Goal: Task Accomplishment & Management: Use online tool/utility

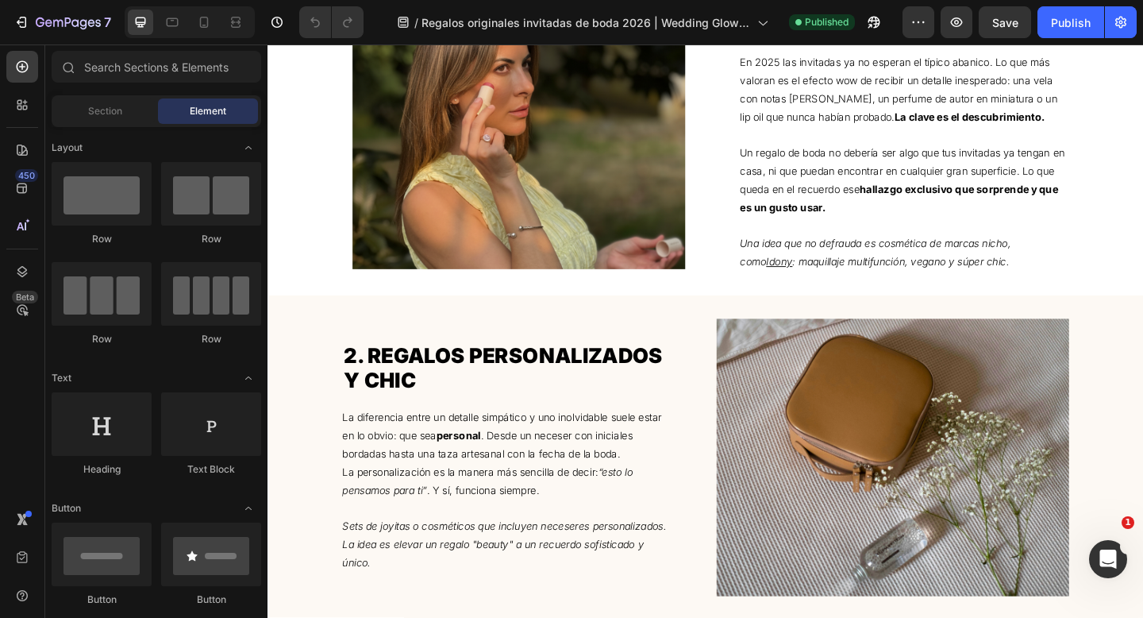
scroll to position [948, 0]
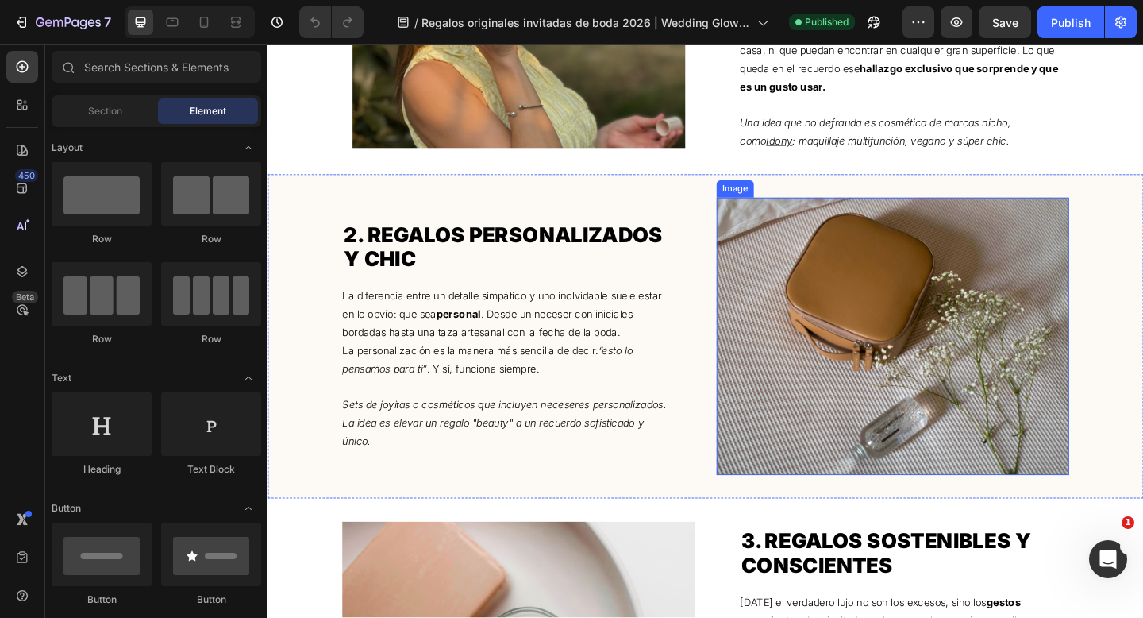
click at [910, 352] on img at bounding box center [947, 362] width 383 height 302
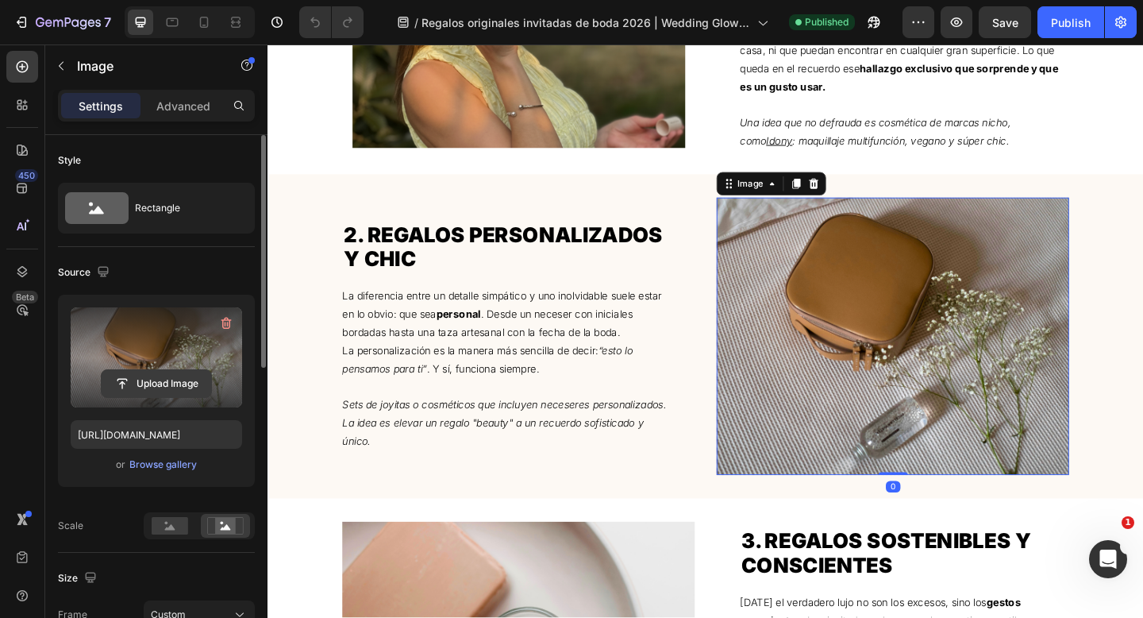
click at [148, 391] on input "file" at bounding box center [157, 383] width 110 height 27
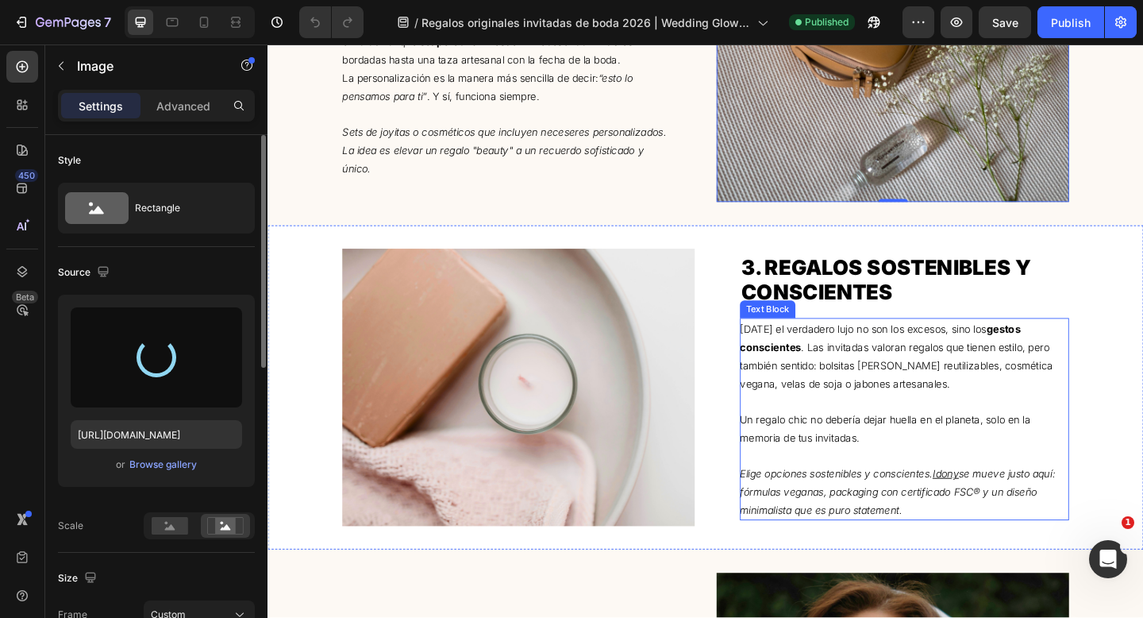
scroll to position [1246, 0]
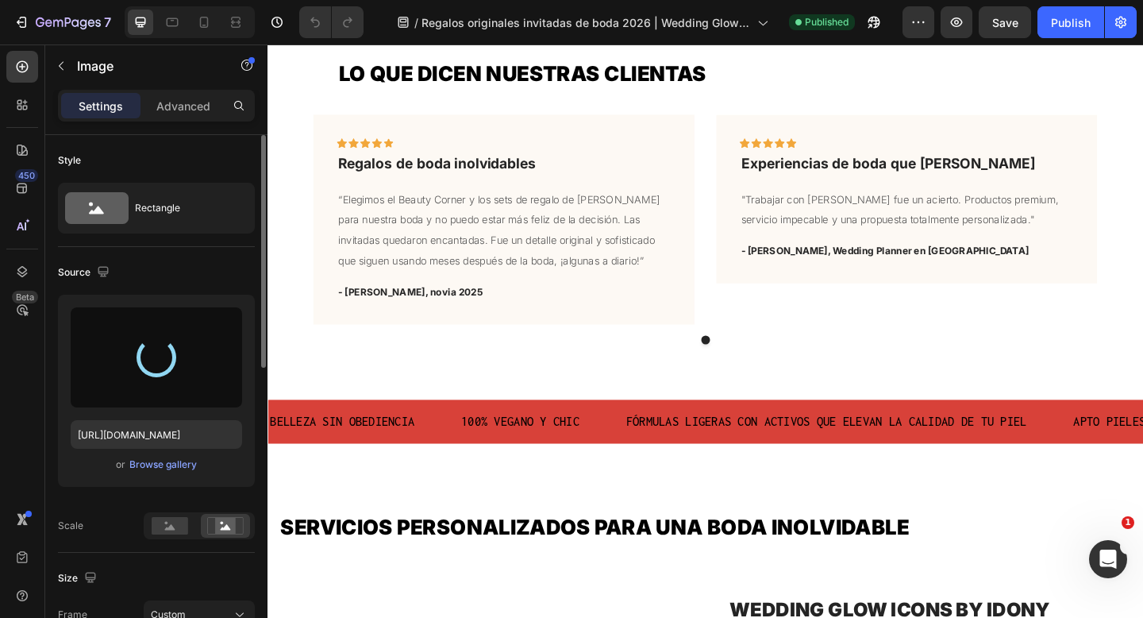
type input "[URL][DOMAIN_NAME]"
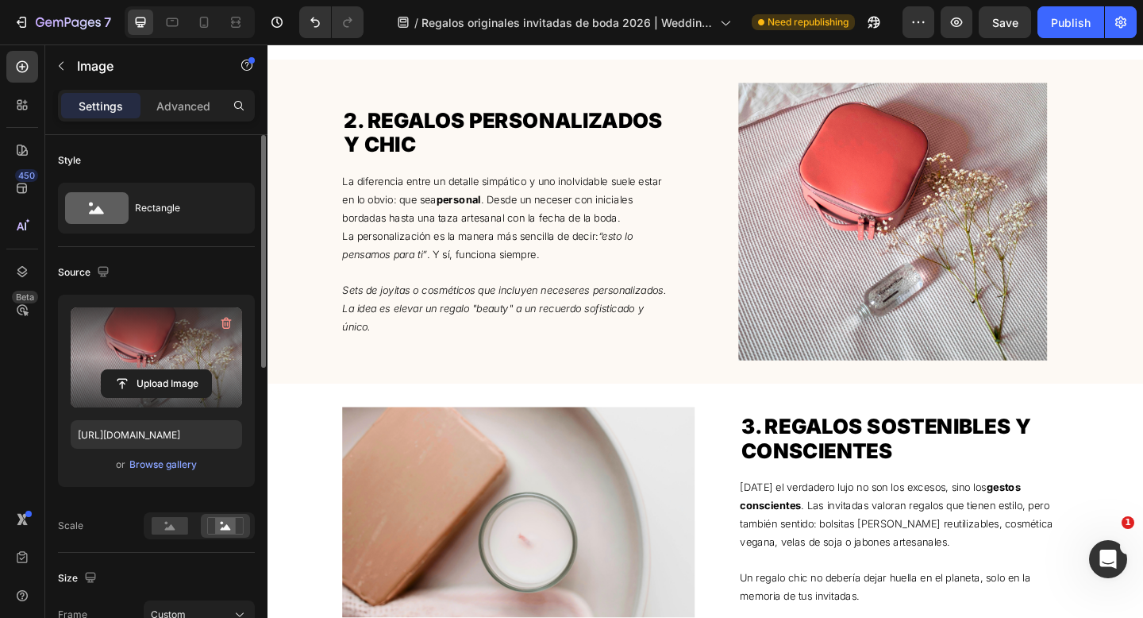
scroll to position [1089, 0]
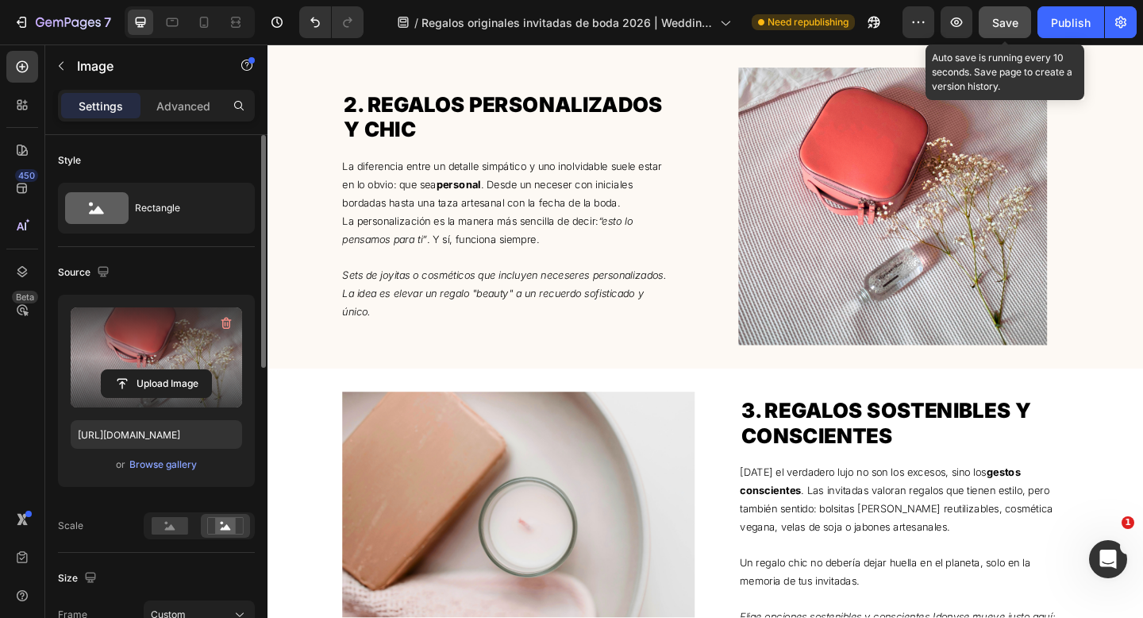
click at [1011, 30] on div "Save" at bounding box center [1005, 22] width 26 height 17
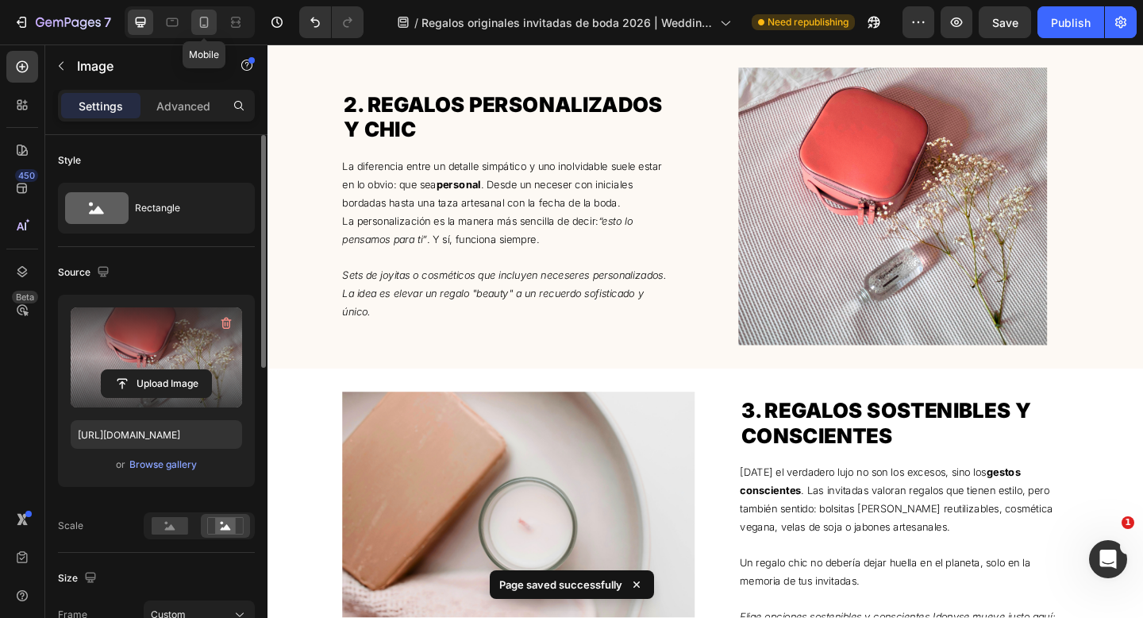
click at [201, 23] on icon at bounding box center [204, 22] width 9 height 11
type input "335"
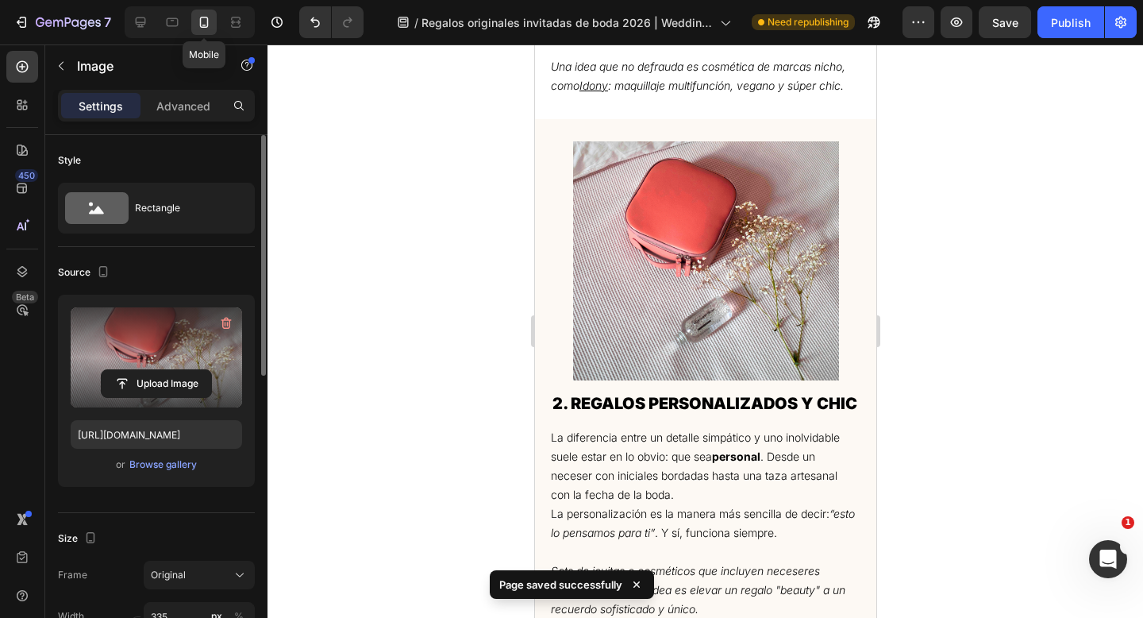
scroll to position [1389, 0]
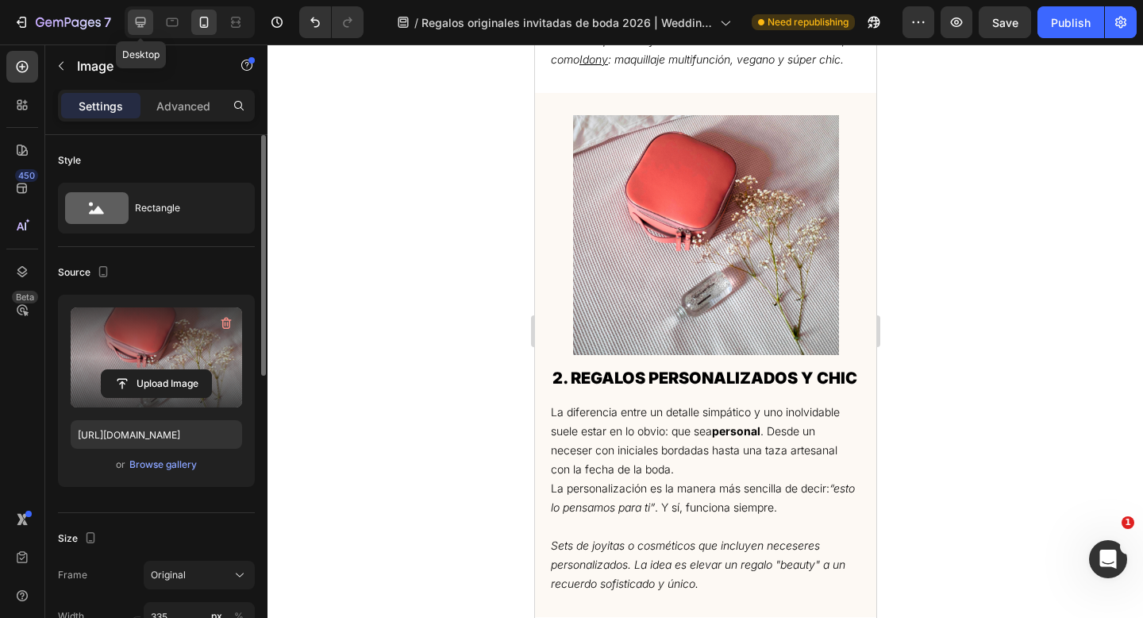
click at [141, 25] on icon at bounding box center [141, 22] width 10 height 10
type input "483"
type input "380"
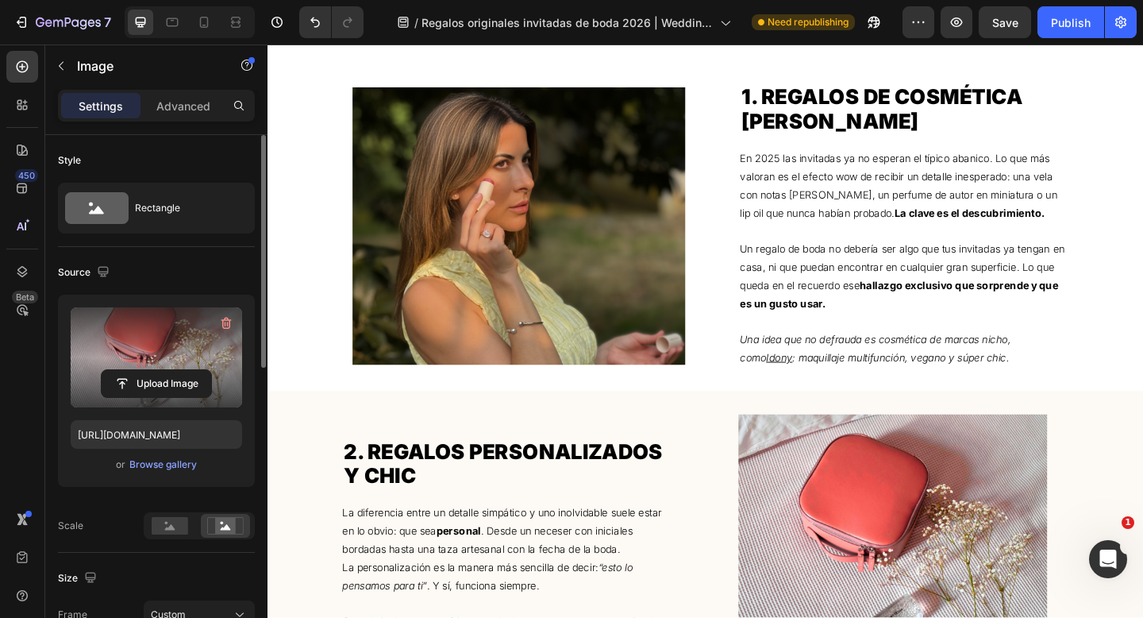
scroll to position [599, 0]
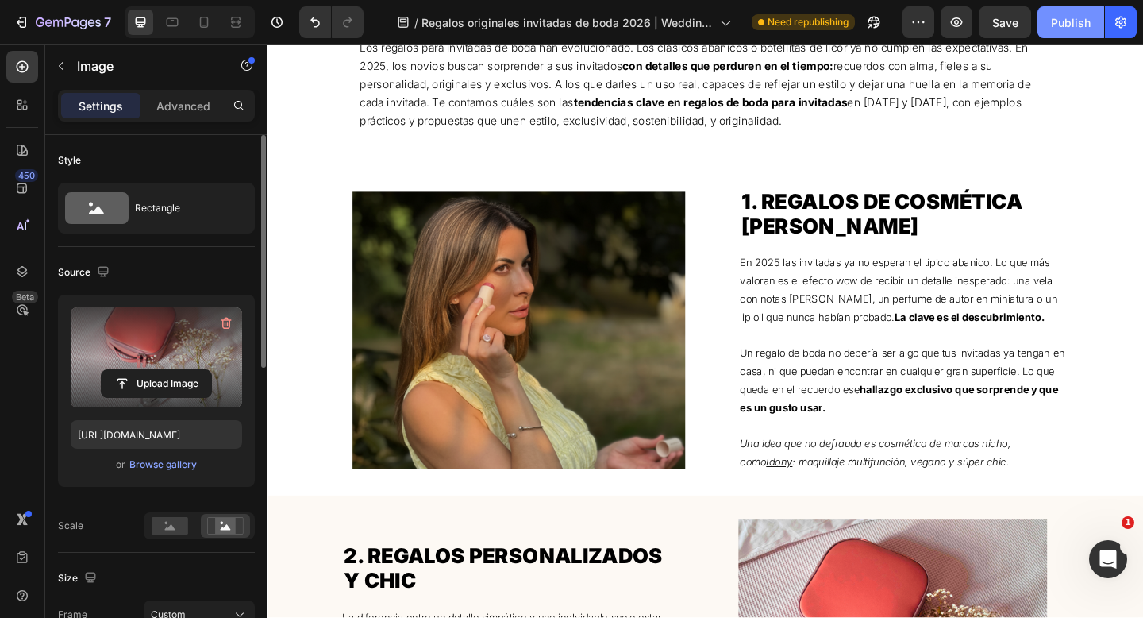
click at [1071, 22] on div "Publish" at bounding box center [1071, 22] width 40 height 17
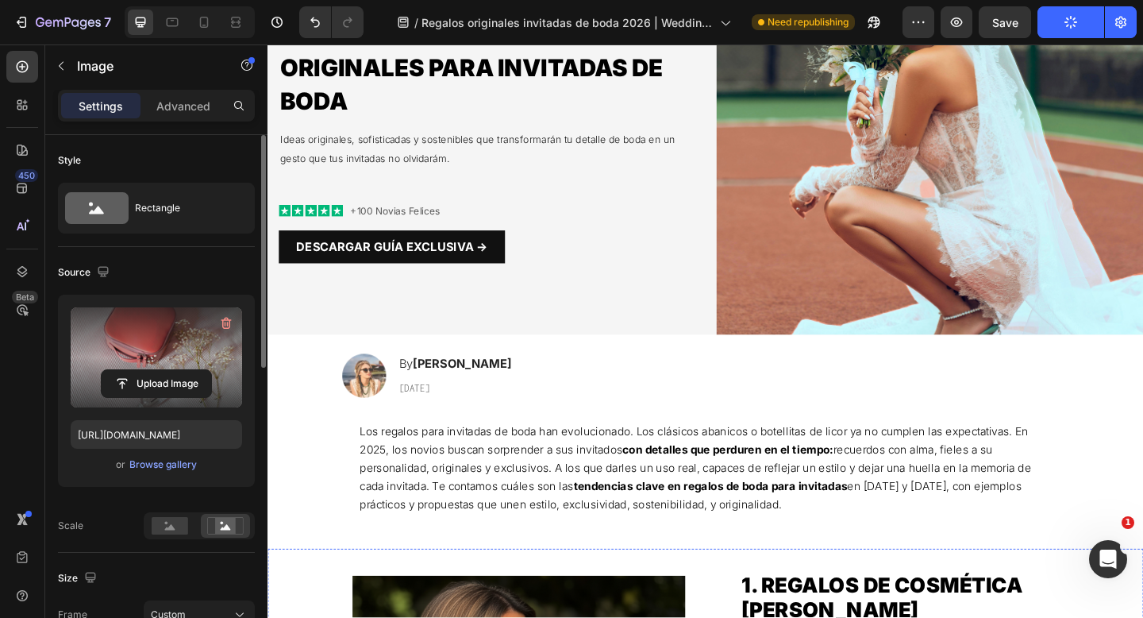
scroll to position [0, 0]
